Goal: Task Accomplishment & Management: Manage account settings

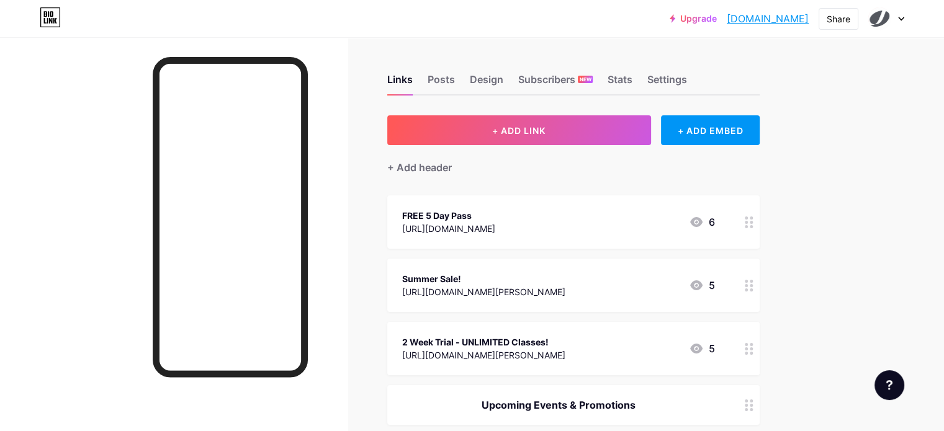
click at [545, 286] on div "[URL][DOMAIN_NAME][PERSON_NAME]" at bounding box center [483, 292] width 163 height 13
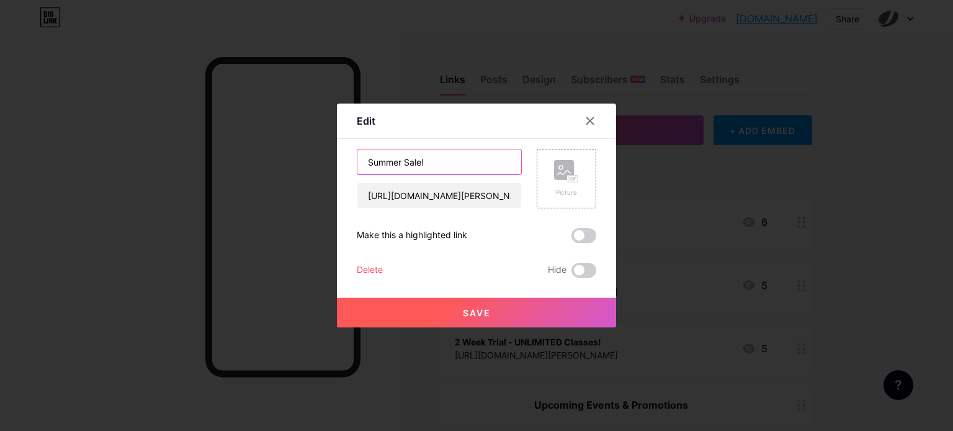
drag, startPoint x: 429, startPoint y: 156, endPoint x: 232, endPoint y: 141, distance: 197.4
click at [232, 141] on div "Edit Content YouTube Play YouTube video without leaving your page. ADD Vimeo Pl…" at bounding box center [476, 215] width 953 height 431
type input "Fall Sale!"
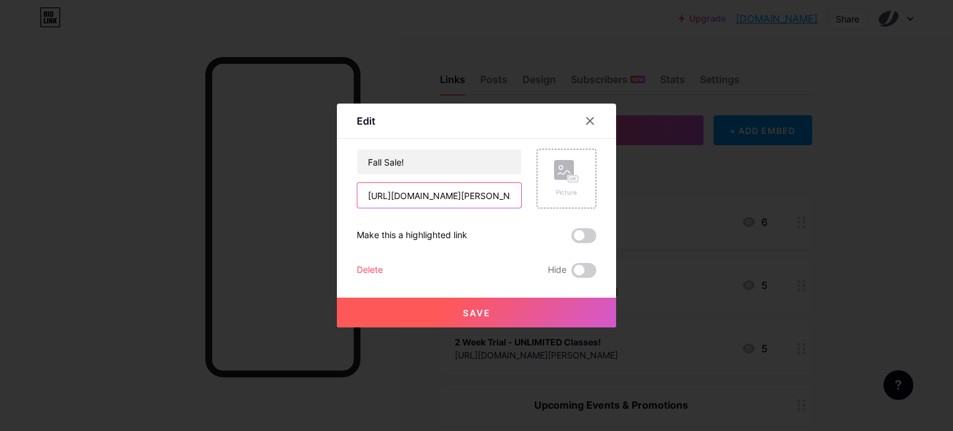
scroll to position [0, 134]
drag, startPoint x: 467, startPoint y: 189, endPoint x: 557, endPoint y: 202, distance: 90.8
click at [557, 202] on div "Fall Sale! [URL][DOMAIN_NAME][PERSON_NAME] Picture" at bounding box center [477, 179] width 240 height 60
click at [371, 237] on div "Make this a highlighted link" at bounding box center [412, 235] width 110 height 15
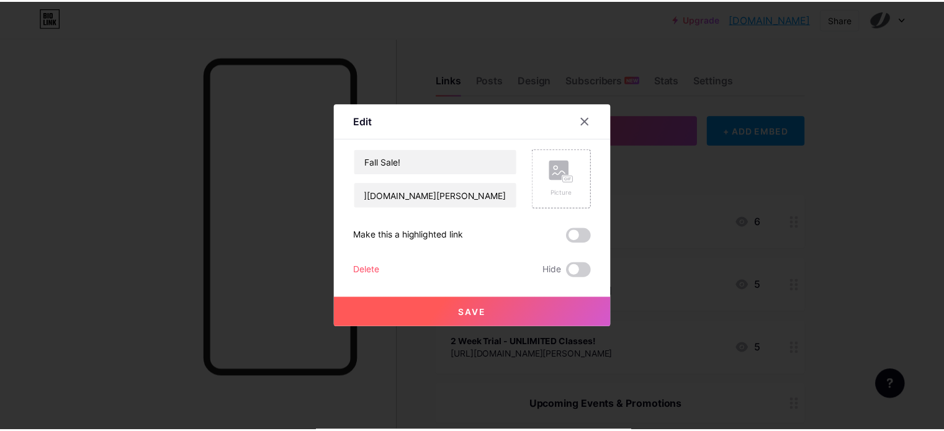
scroll to position [0, 0]
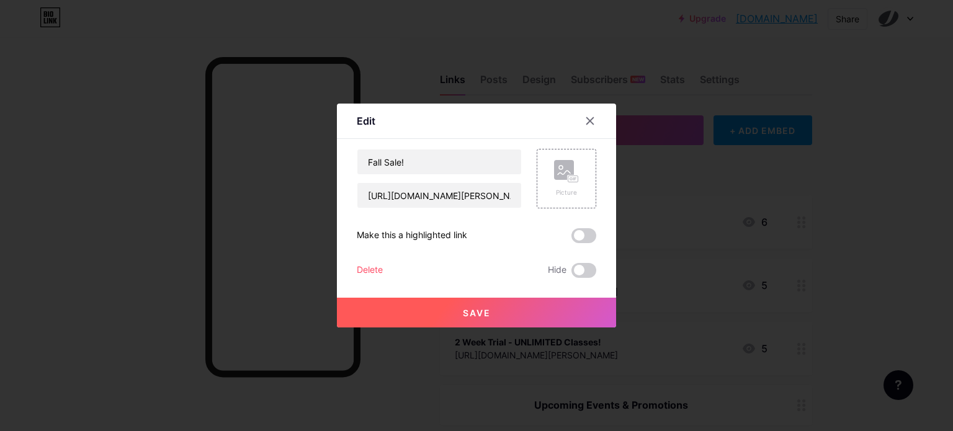
click at [586, 233] on span at bounding box center [584, 235] width 25 height 15
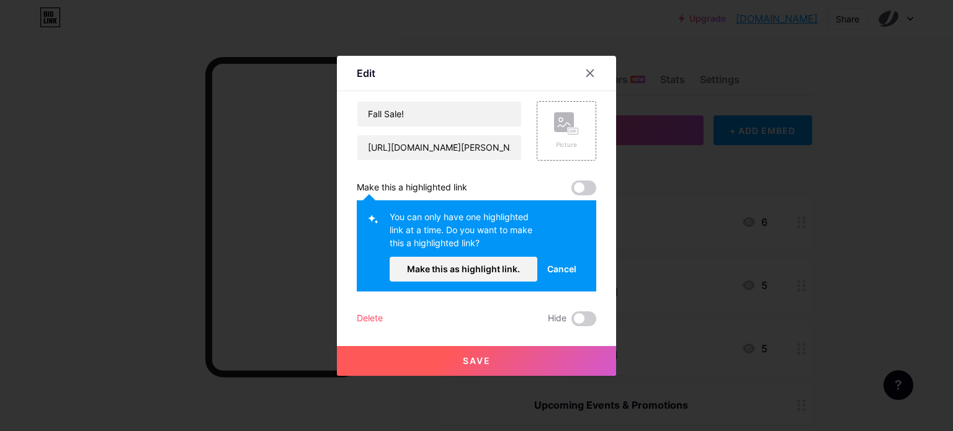
click at [463, 358] on span "Save" at bounding box center [477, 361] width 28 height 11
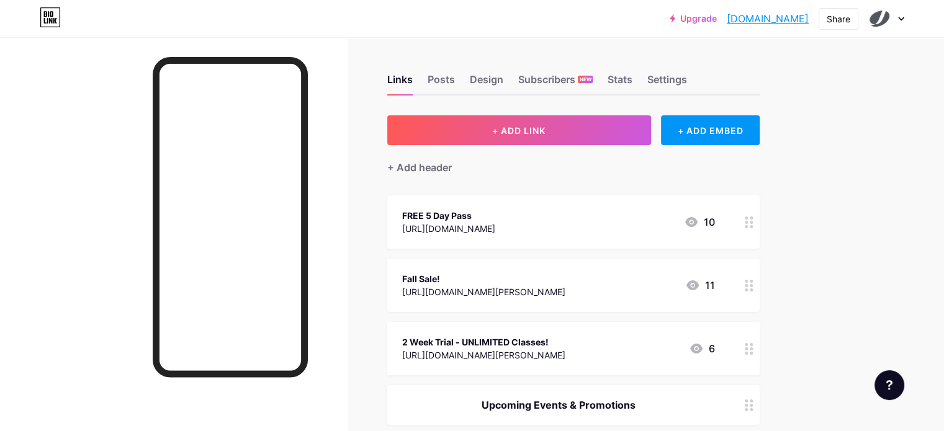
click at [525, 271] on div "Fall Sale! [URL][DOMAIN_NAME][PERSON_NAME]" at bounding box center [483, 285] width 163 height 29
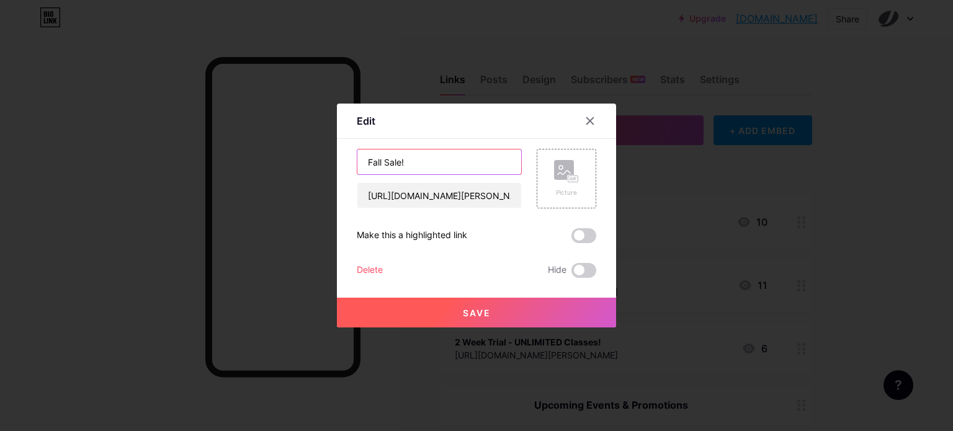
click at [434, 168] on input "Fall Sale!" at bounding box center [440, 162] width 164 height 25
type input "2 Months $99 - Fall Sale!"
click at [463, 312] on span "Save" at bounding box center [477, 313] width 28 height 11
